Goal: Navigation & Orientation: Find specific page/section

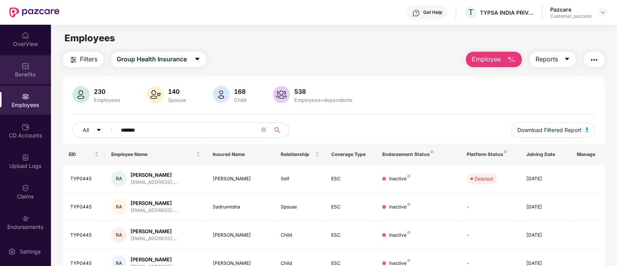
click at [21, 84] on div "Benefits" at bounding box center [25, 69] width 51 height 29
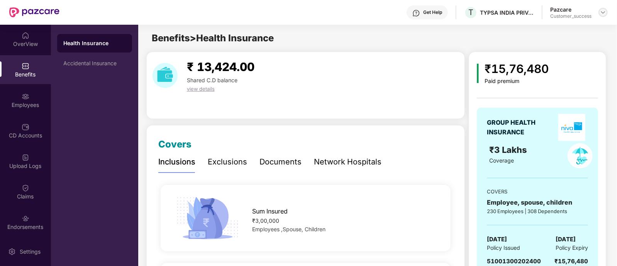
click at [601, 10] on img at bounding box center [603, 12] width 6 height 6
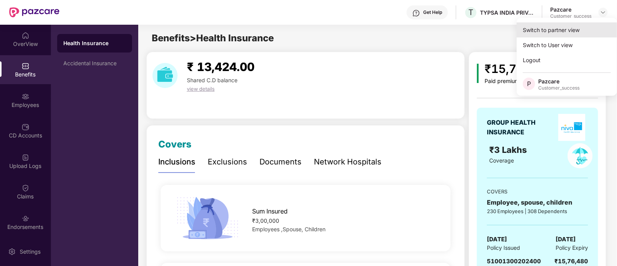
click at [529, 33] on div "Switch to partner view" at bounding box center [567, 29] width 100 height 15
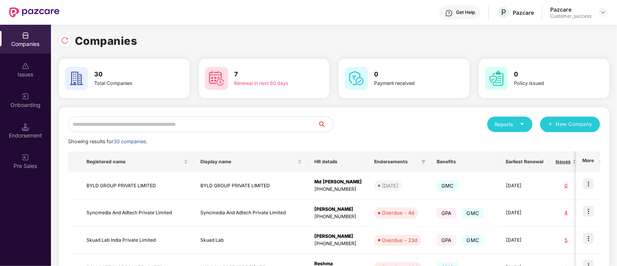
click at [211, 124] on input "text" at bounding box center [193, 124] width 250 height 15
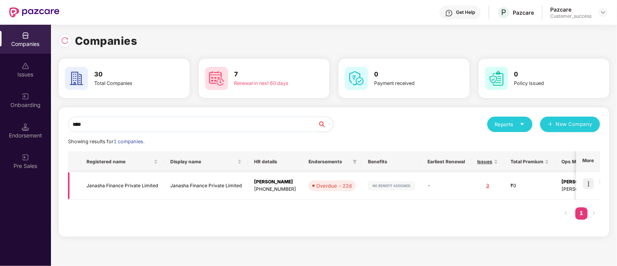
type input "****"
click at [590, 186] on img at bounding box center [588, 183] width 11 height 11
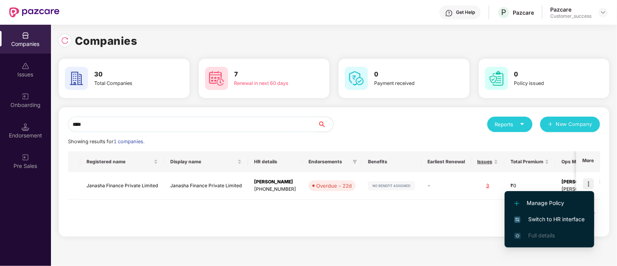
click at [535, 216] on span "Switch to HR interface" at bounding box center [549, 219] width 70 height 8
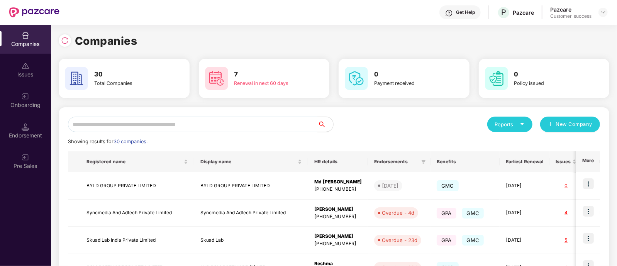
scroll to position [0, 0]
click at [192, 124] on input "text" at bounding box center [193, 124] width 250 height 15
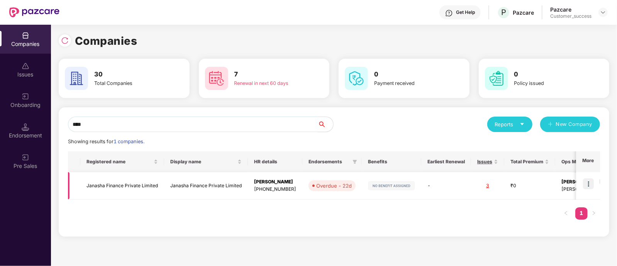
type input "****"
click at [586, 184] on img at bounding box center [588, 183] width 11 height 11
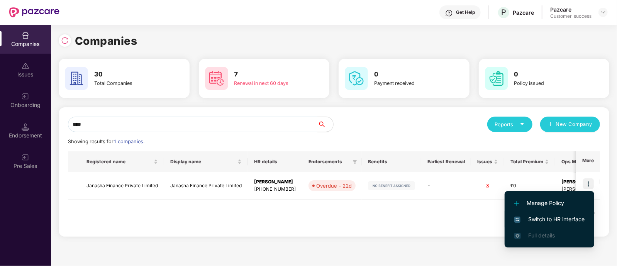
click at [550, 219] on span "Switch to HR interface" at bounding box center [549, 219] width 70 height 8
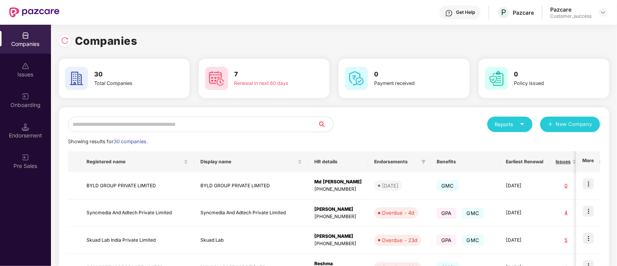
scroll to position [0, 0]
click at [31, 97] on div "Onboarding" at bounding box center [25, 100] width 51 height 29
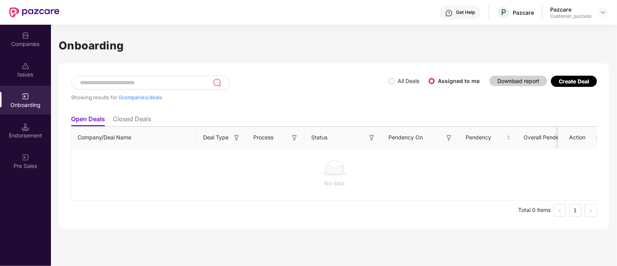
click at [146, 120] on li "Closed Deals" at bounding box center [132, 120] width 38 height 11
click at [97, 120] on li "Open Deals" at bounding box center [87, 120] width 33 height 11
